Goal: Check status: Check status

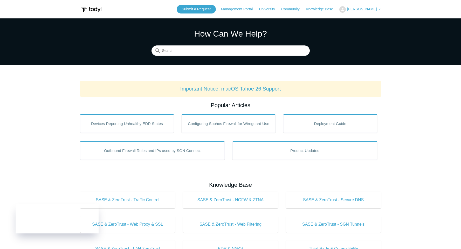
click at [373, 9] on span "[PERSON_NAME]" at bounding box center [362, 9] width 30 height 4
click at [367, 18] on link "My Support Requests" at bounding box center [365, 20] width 51 height 9
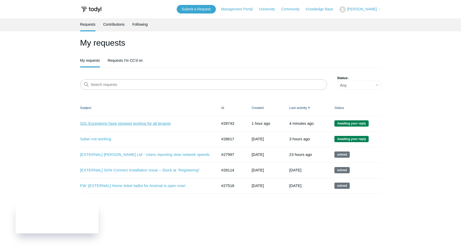
click at [159, 124] on link "SSL Exceptions have stopped working for all tenants" at bounding box center [145, 124] width 130 height 6
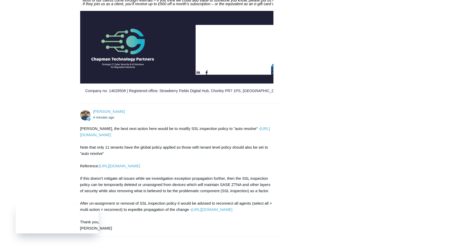
scroll to position [539, 0]
